Goal: Information Seeking & Learning: Check status

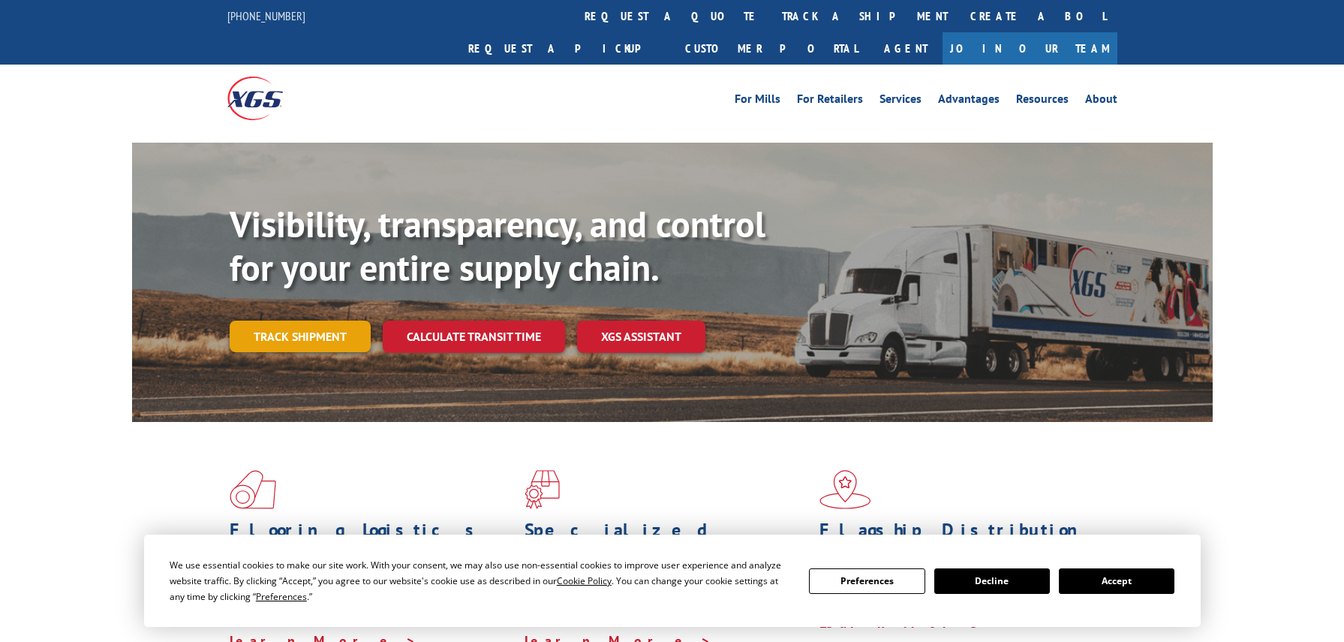
click at [314, 320] on link "Track shipment" at bounding box center [300, 336] width 141 height 32
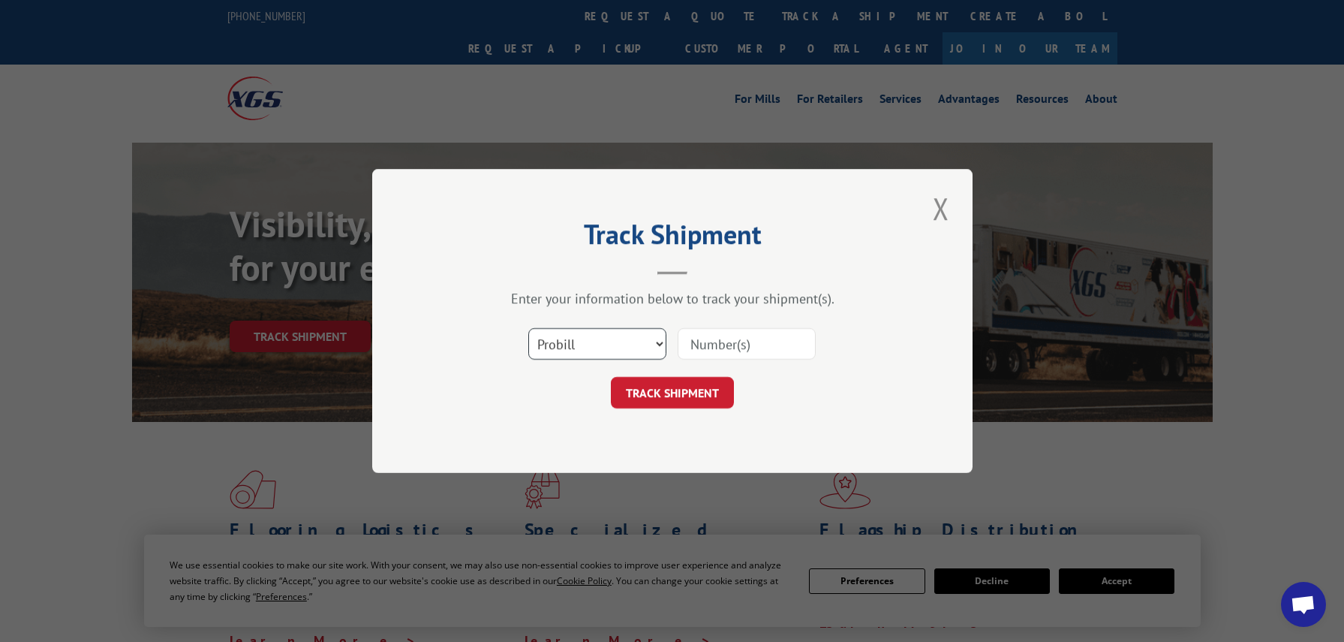
click at [551, 346] on select "Select category... Probill BOL PO" at bounding box center [597, 344] width 138 height 32
select select "bol"
click at [528, 328] on select "Select category... Probill BOL PO" at bounding box center [597, 344] width 138 height 32
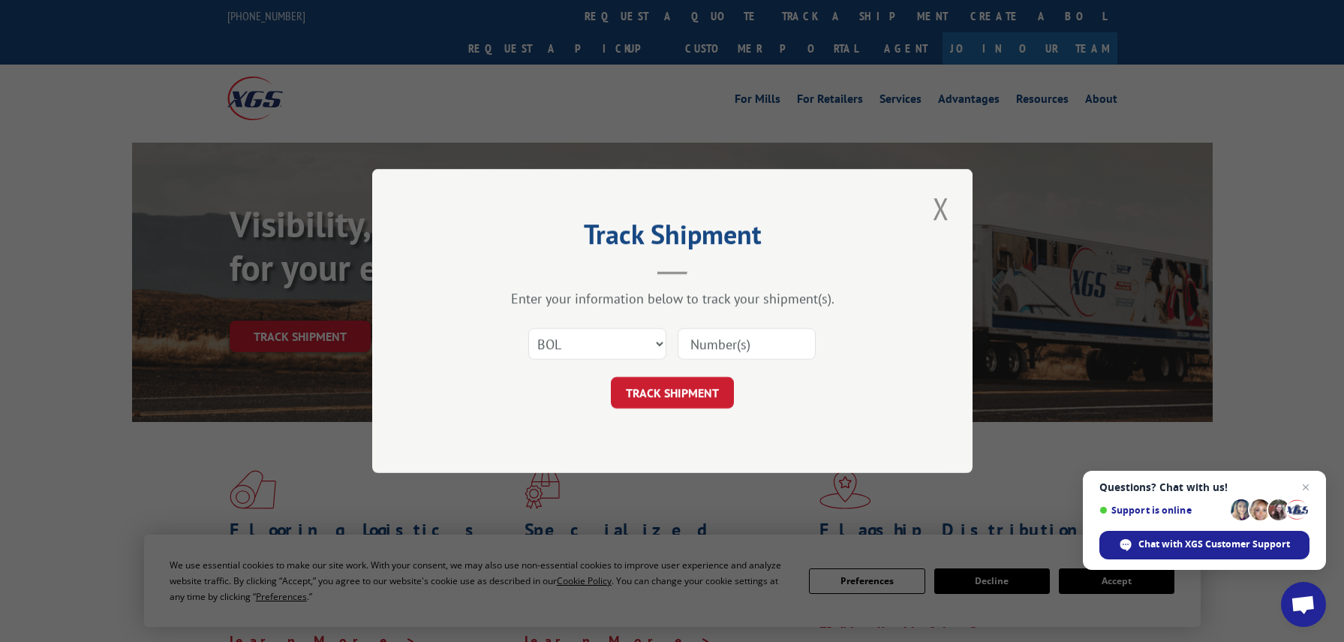
paste input "5946279"
type input "5946279"
click at [675, 390] on button "TRACK SHIPMENT" at bounding box center [672, 393] width 123 height 32
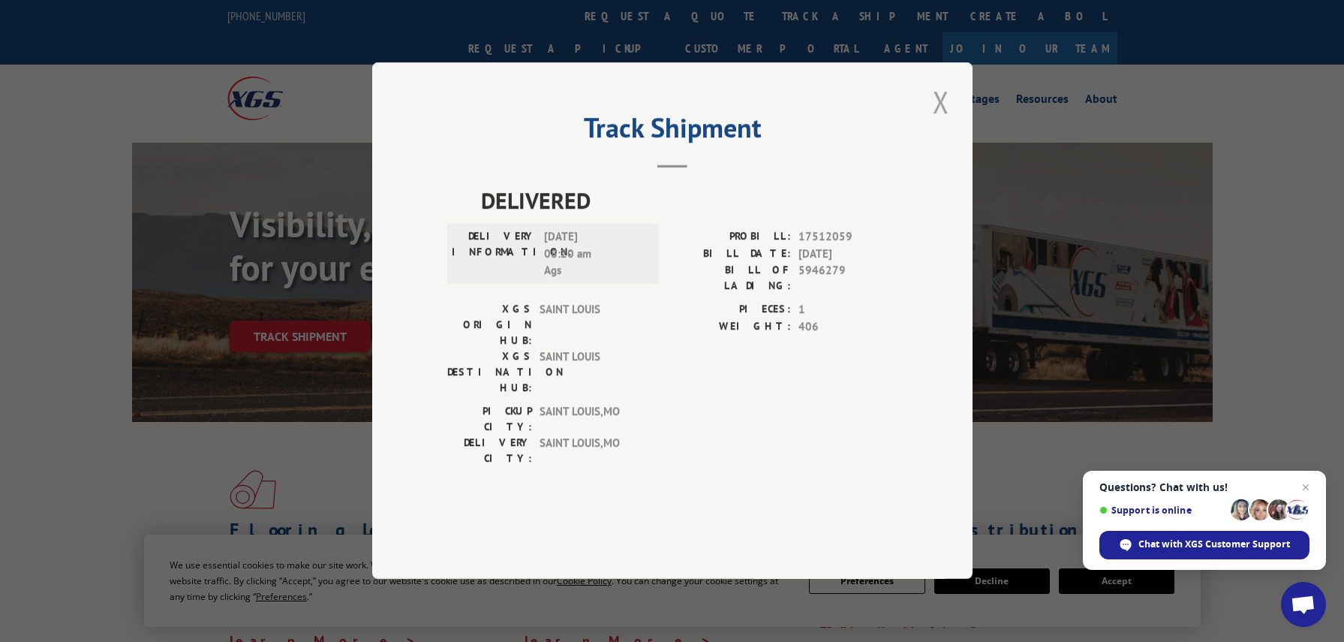
click at [937, 122] on button "Close modal" at bounding box center [941, 101] width 26 height 41
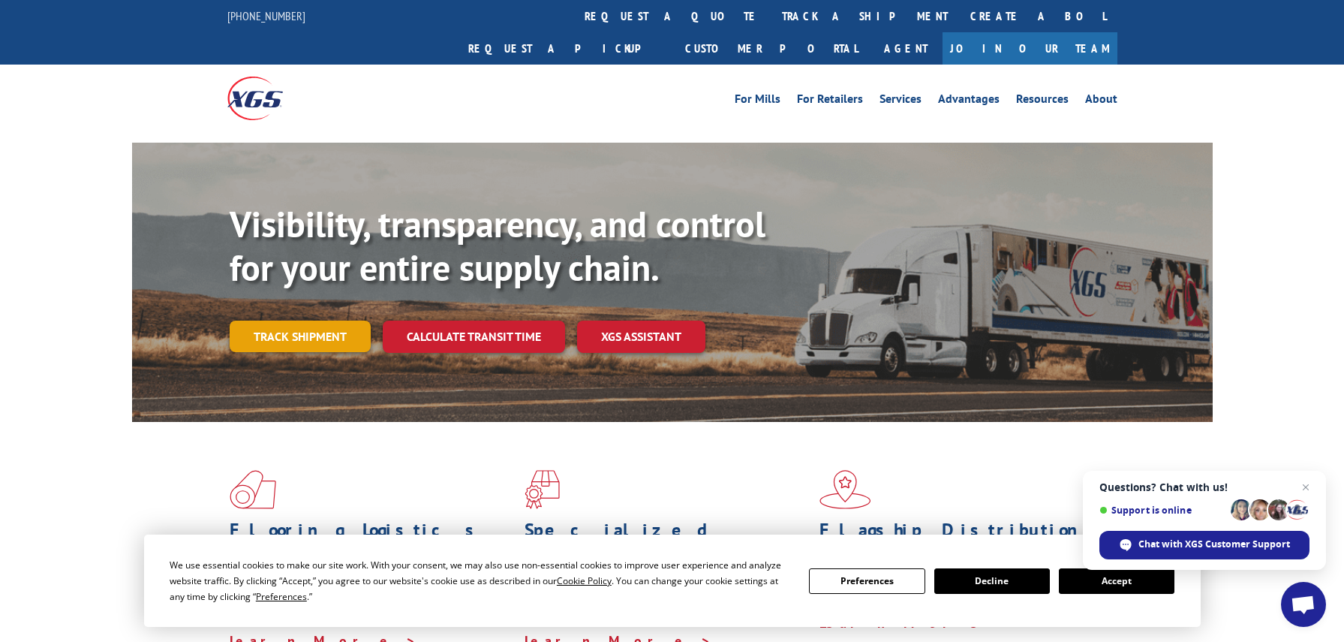
click at [280, 320] on link "Track shipment" at bounding box center [300, 336] width 141 height 32
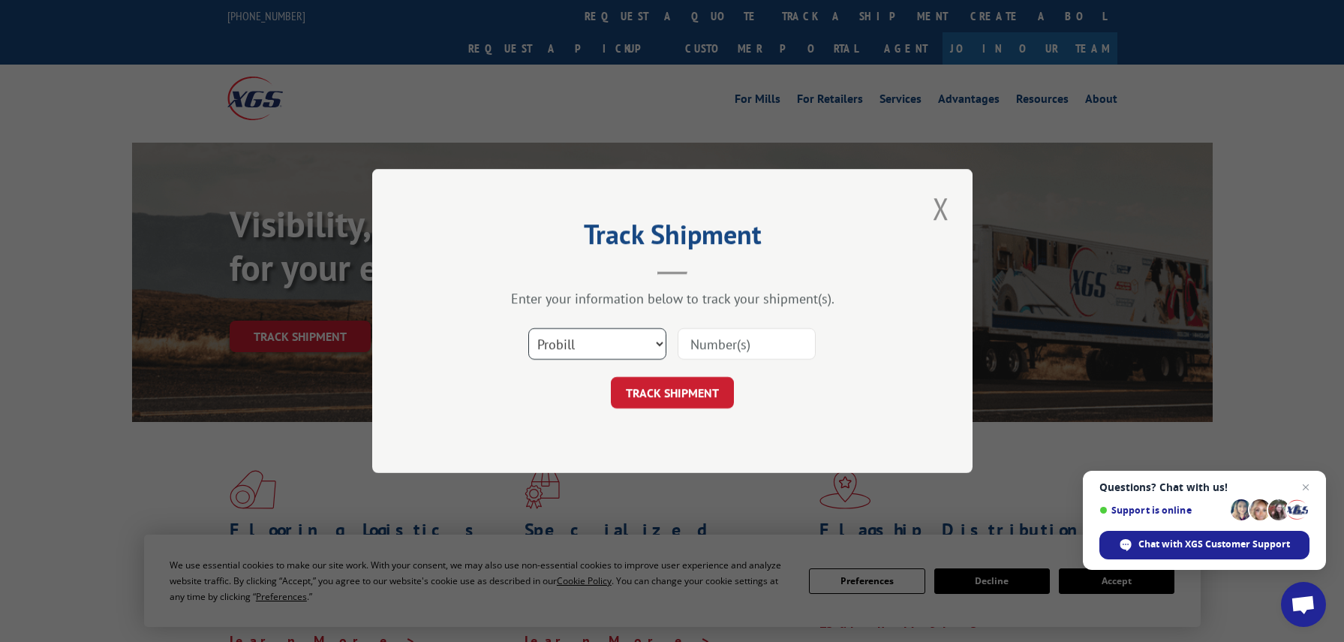
click at [571, 345] on select "Select category... Probill BOL PO" at bounding box center [597, 344] width 138 height 32
select select "bol"
click at [528, 328] on select "Select category... Probill BOL PO" at bounding box center [597, 344] width 138 height 32
paste input "5949025"
type input "5949025"
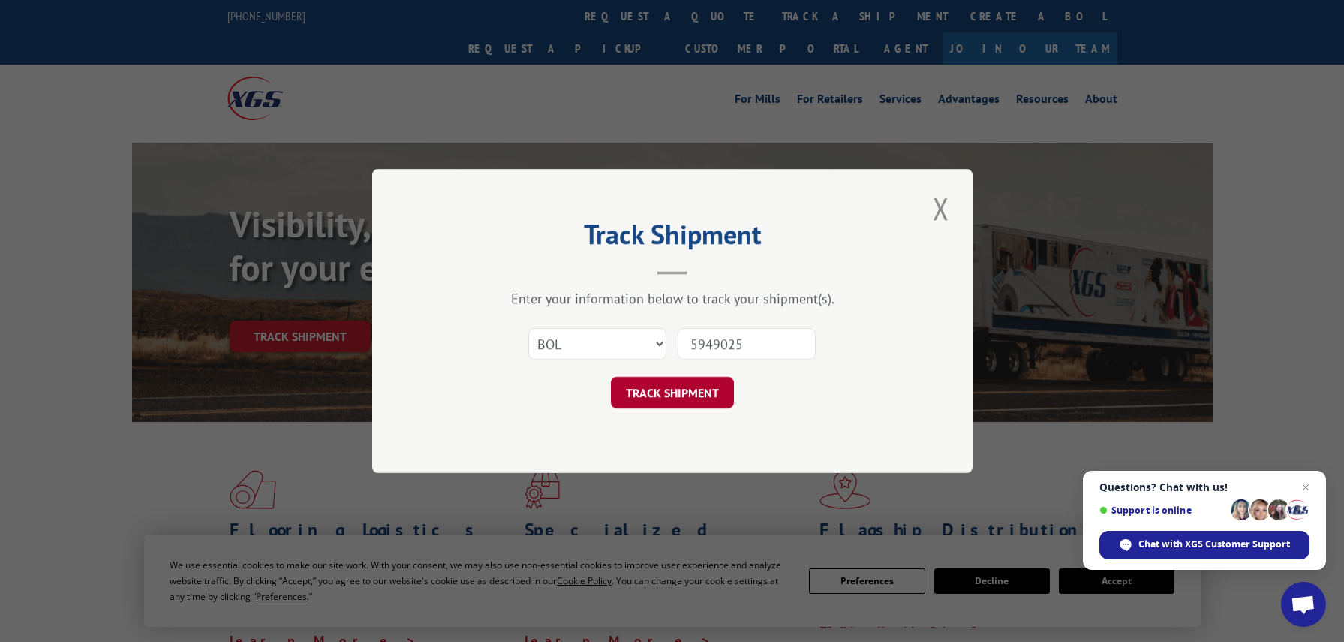
click at [668, 390] on button "TRACK SHIPMENT" at bounding box center [672, 393] width 123 height 32
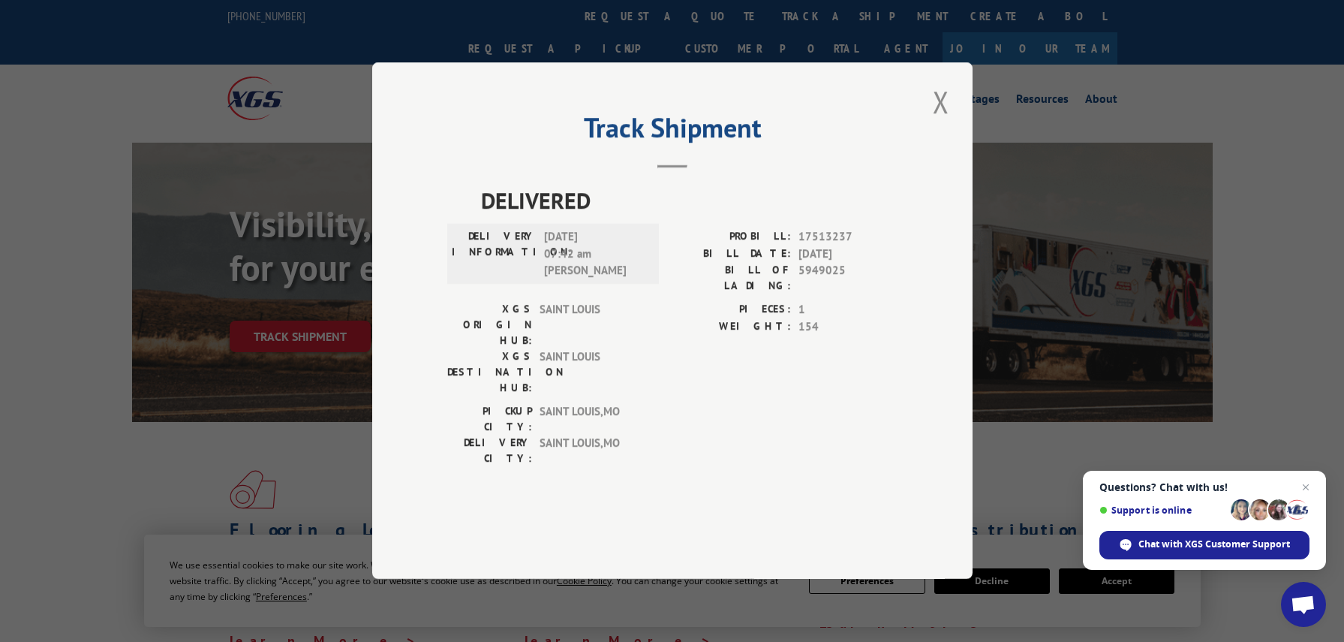
drag, startPoint x: 967, startPoint y: 152, endPoint x: 928, endPoint y: 143, distance: 39.3
click at [962, 152] on div "Track Shipment DELIVERED DELIVERY INFORMATION: [DATE] 07:42 am [PERSON_NAME]: 1…" at bounding box center [672, 320] width 600 height 516
click at [927, 141] on div "Track Shipment DELIVERED DELIVERY INFORMATION: [DATE] 07:42 am [PERSON_NAME]: 1…" at bounding box center [672, 320] width 600 height 516
click at [940, 122] on button "Close modal" at bounding box center [941, 101] width 26 height 41
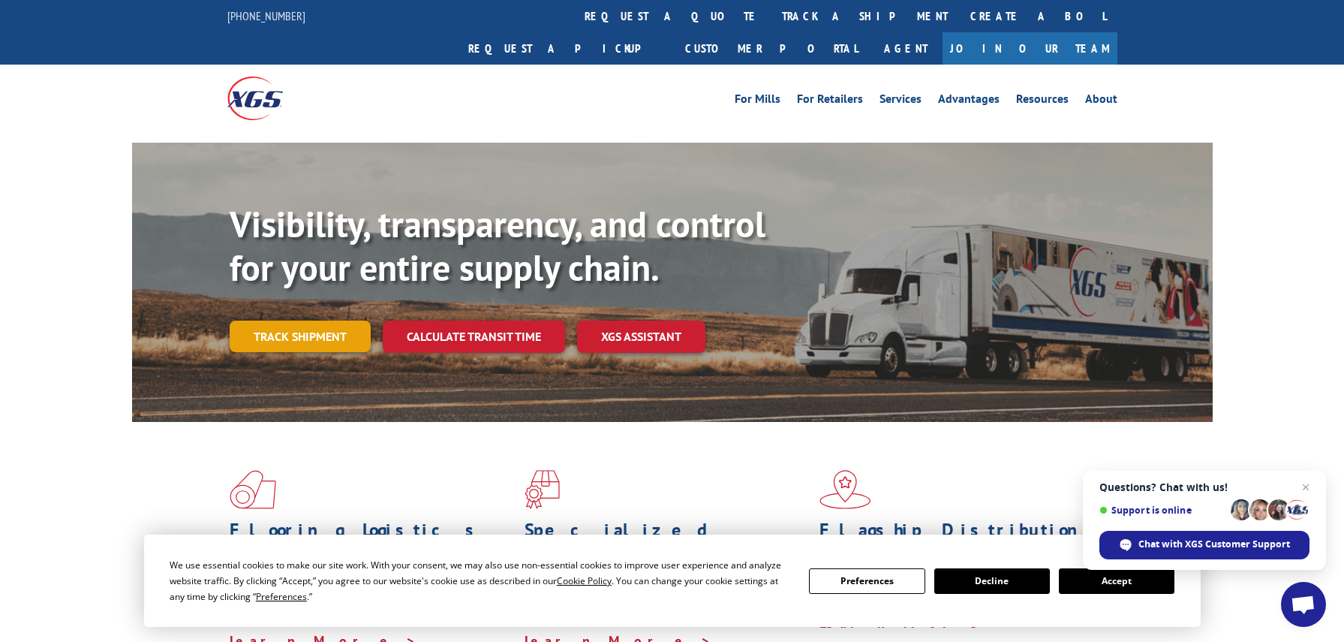
click at [308, 320] on link "Track shipment" at bounding box center [300, 336] width 141 height 32
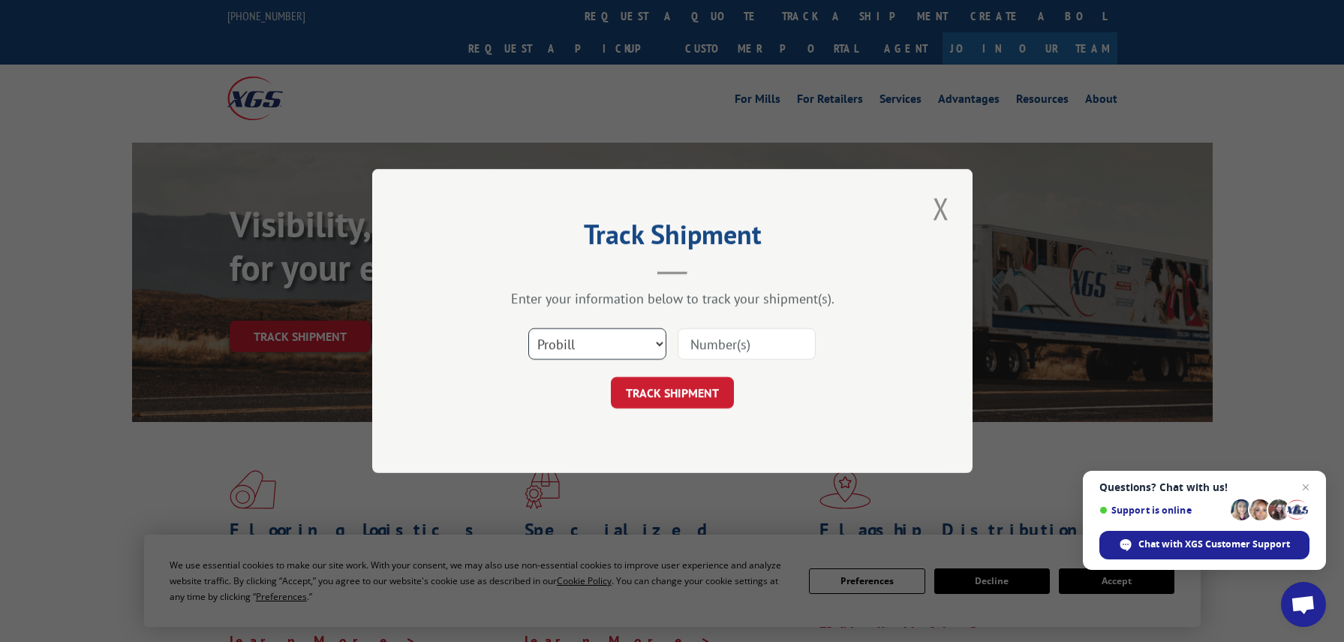
click at [571, 342] on select "Select category... Probill BOL PO" at bounding box center [597, 344] width 138 height 32
select select "bol"
click at [528, 328] on select "Select category... Probill BOL PO" at bounding box center [597, 344] width 138 height 32
paste input "4845625"
type input "4845625"
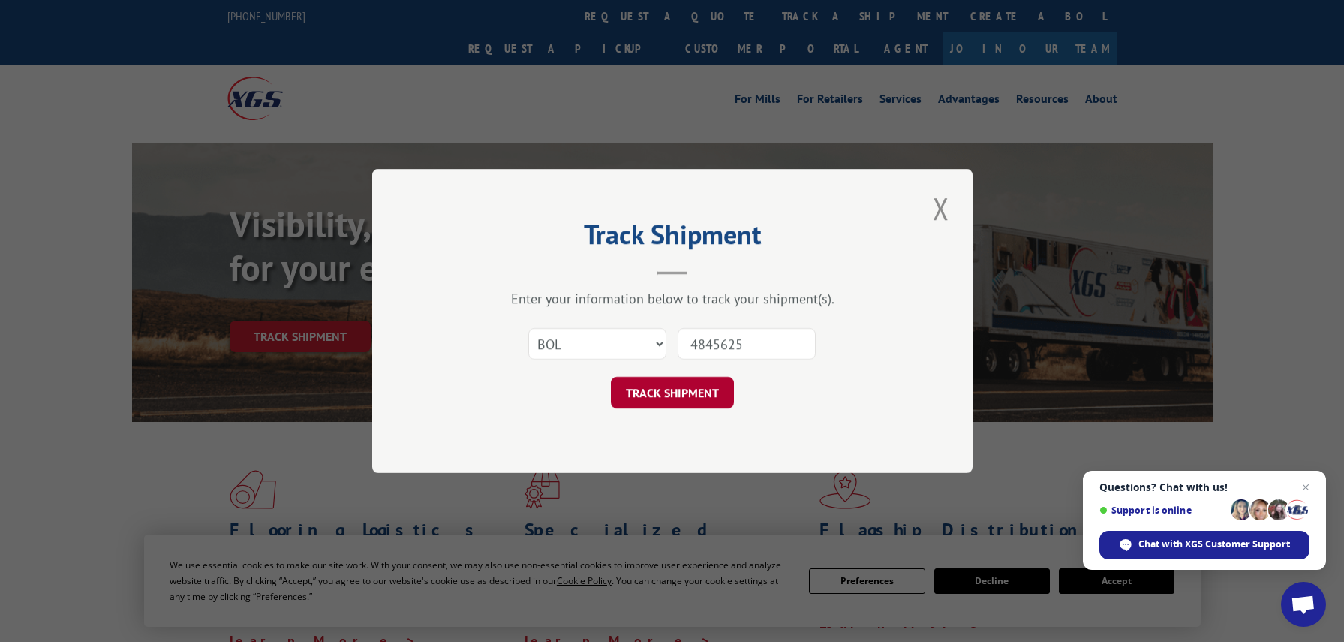
click at [694, 386] on button "TRACK SHIPMENT" at bounding box center [672, 393] width 123 height 32
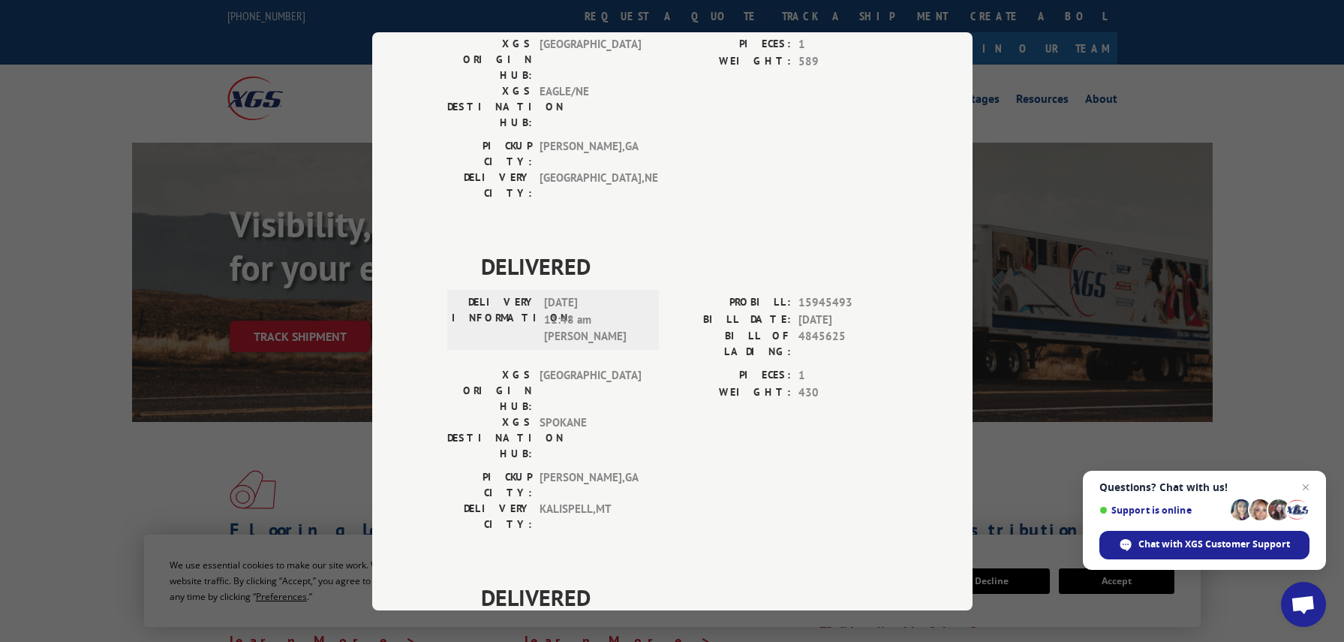
scroll to position [39, 0]
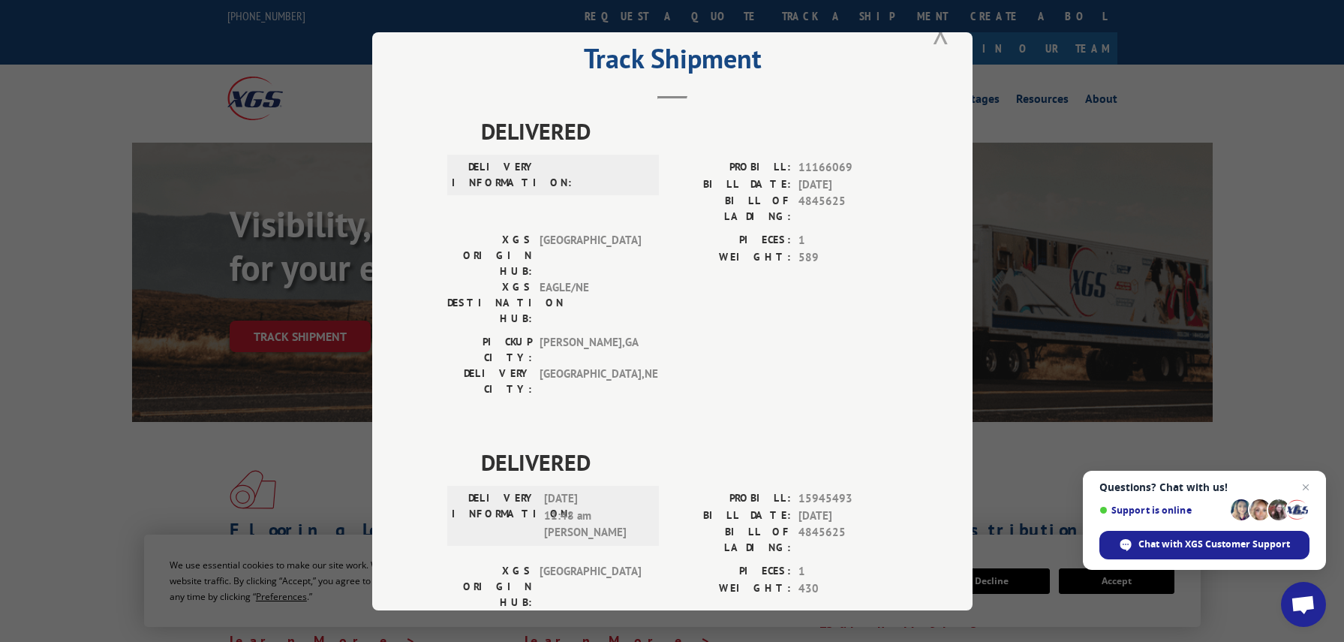
click at [943, 39] on button "Close modal" at bounding box center [941, 32] width 26 height 41
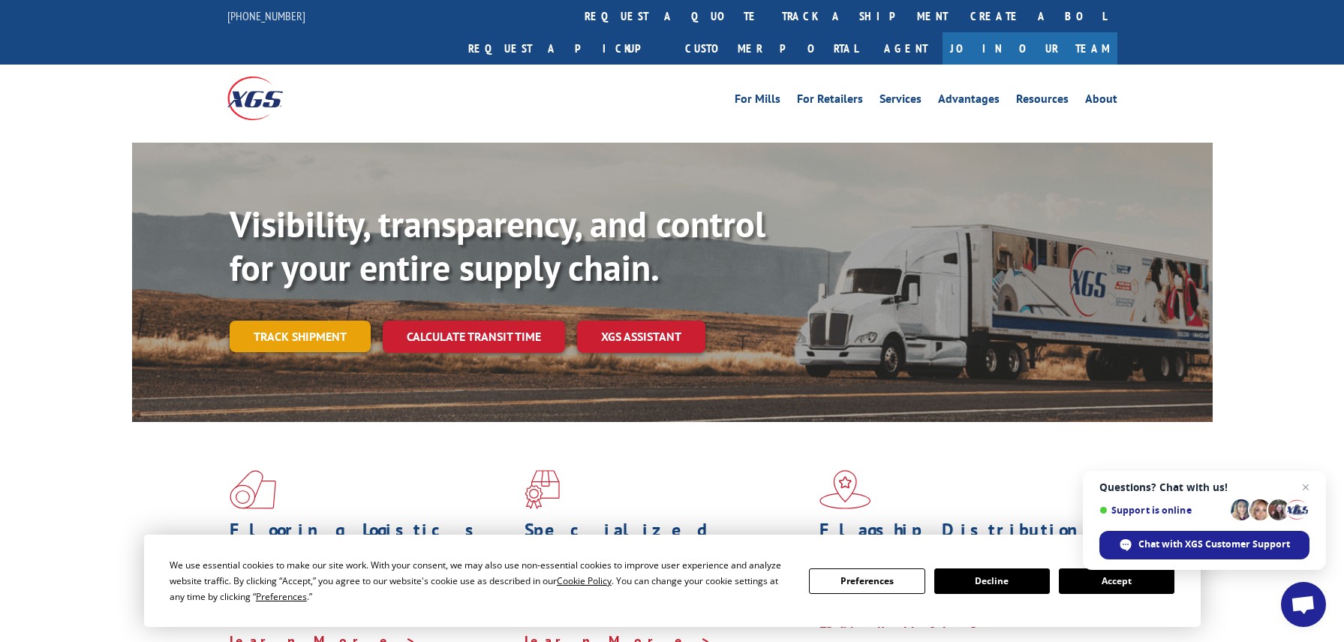
click at [271, 320] on link "Track shipment" at bounding box center [300, 336] width 141 height 32
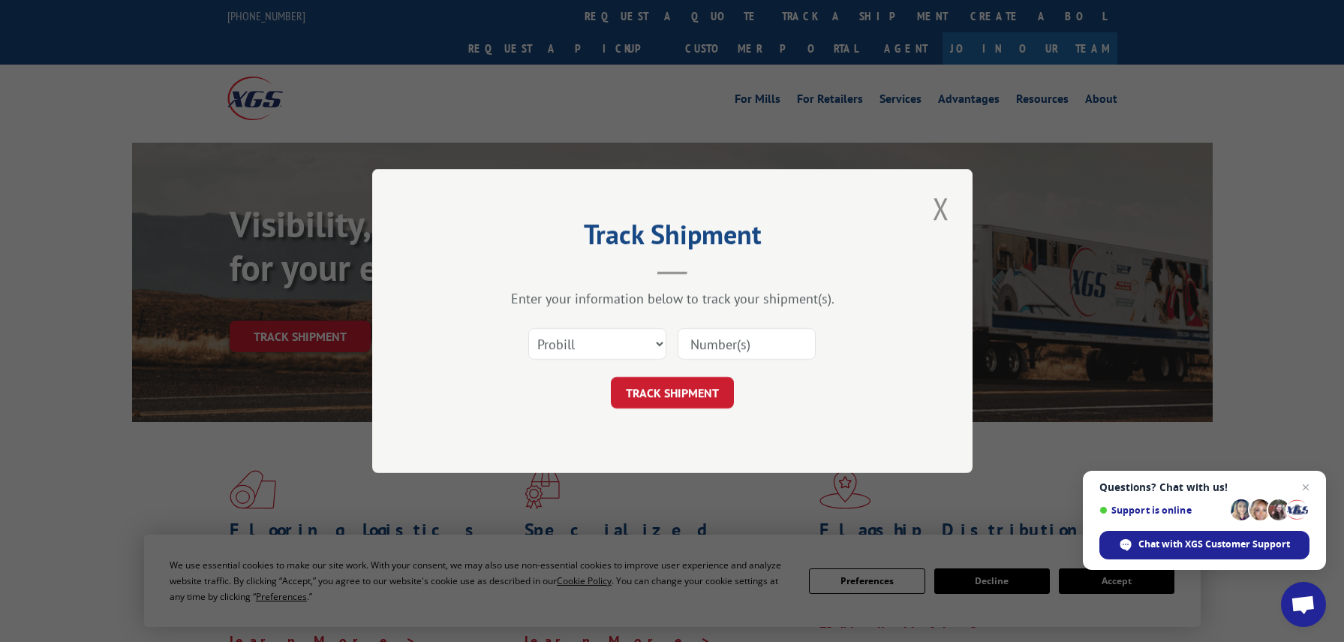
click at [597, 317] on div "Enter your information below to track your shipment(s). Select category... Prob…" at bounding box center [672, 349] width 450 height 119
click at [595, 339] on select "Select category... Probill BOL PO" at bounding box center [597, 344] width 138 height 32
select select "bol"
click at [528, 328] on select "Select category... Probill BOL PO" at bounding box center [597, 344] width 138 height 32
paste input "5953539"
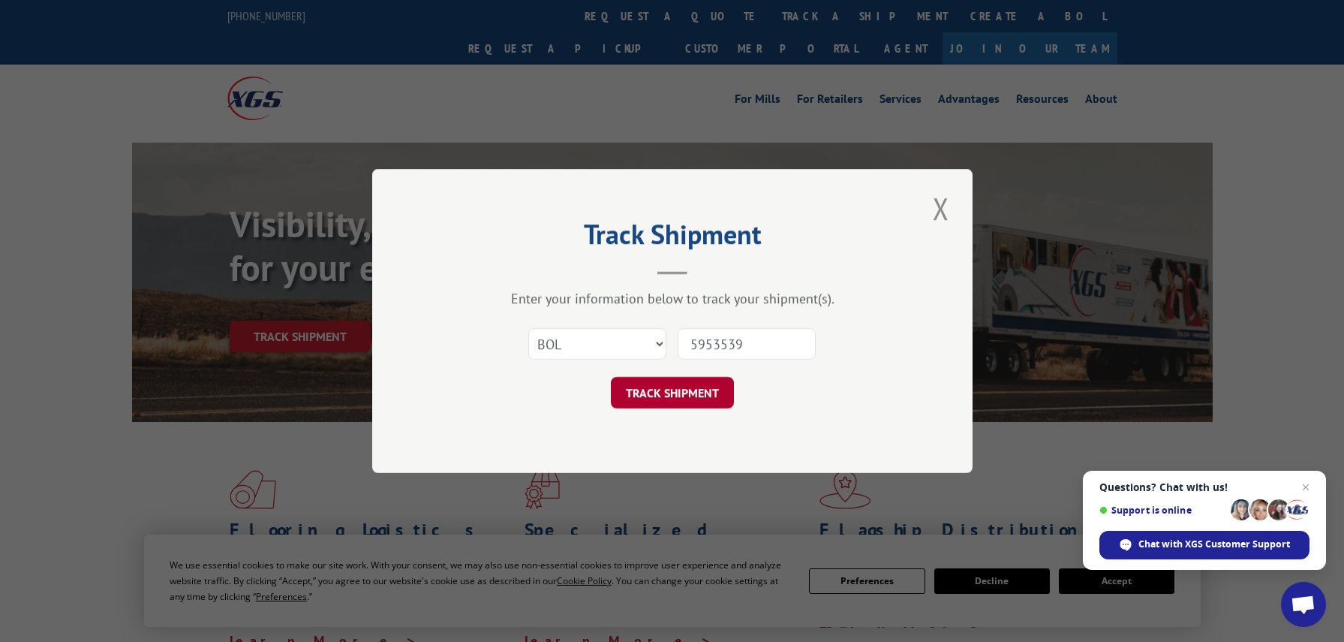
type input "5953539"
click at [656, 393] on button "TRACK SHIPMENT" at bounding box center [672, 393] width 123 height 32
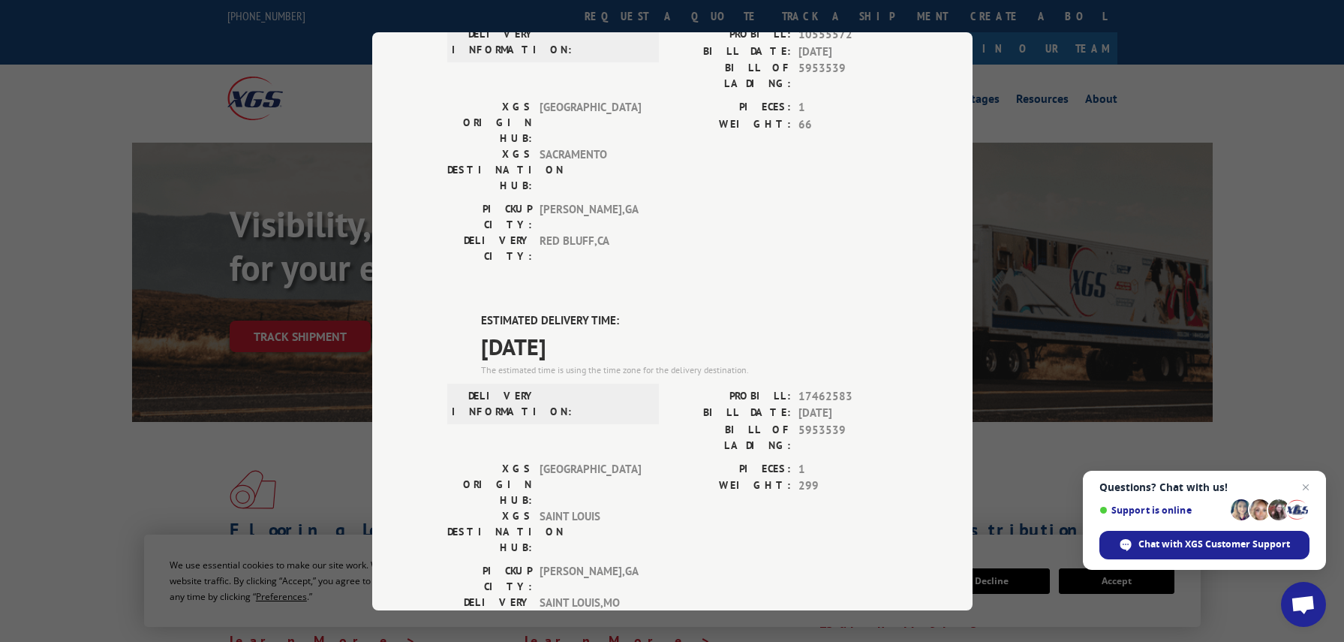
scroll to position [338, 0]
